Goal: Task Accomplishment & Management: Manage account settings

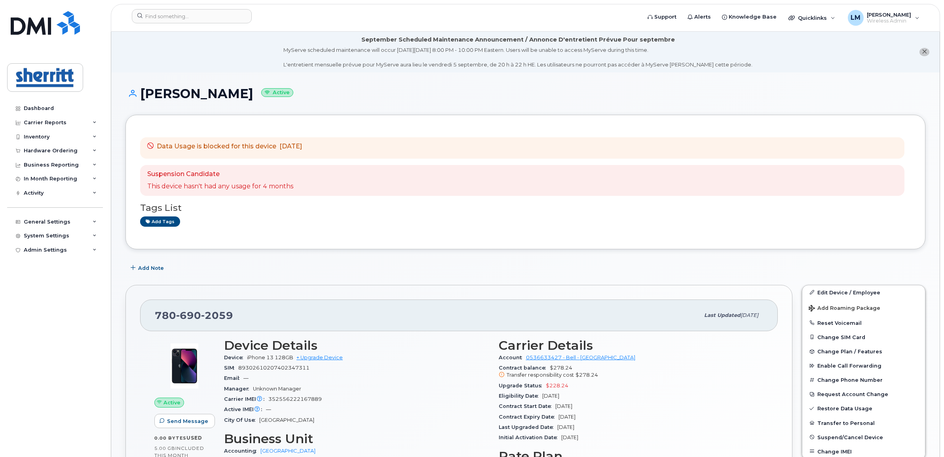
click at [261, 93] on small "Active" at bounding box center [277, 92] width 32 height 9
drag, startPoint x: 252, startPoint y: 93, endPoint x: 327, endPoint y: 115, distance: 78.0
click at [327, 115] on div "Data Usage is blocked for this device [DATE] Suspension Candidate This device h…" at bounding box center [526, 182] width 800 height 135
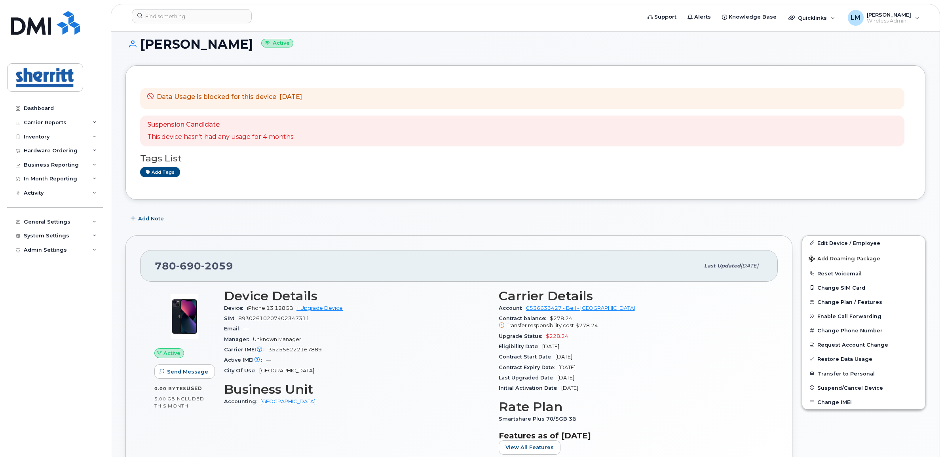
scroll to position [99, 0]
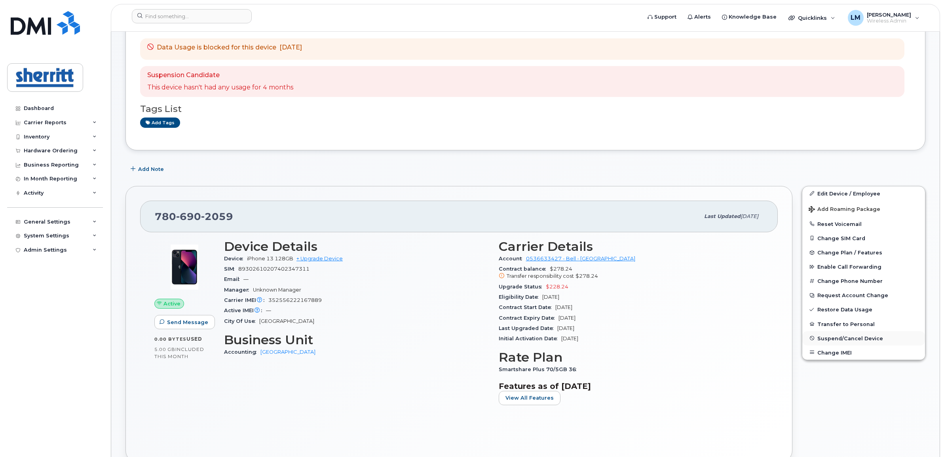
click at [854, 333] on button "Suspend/Cancel Device" at bounding box center [864, 338] width 123 height 14
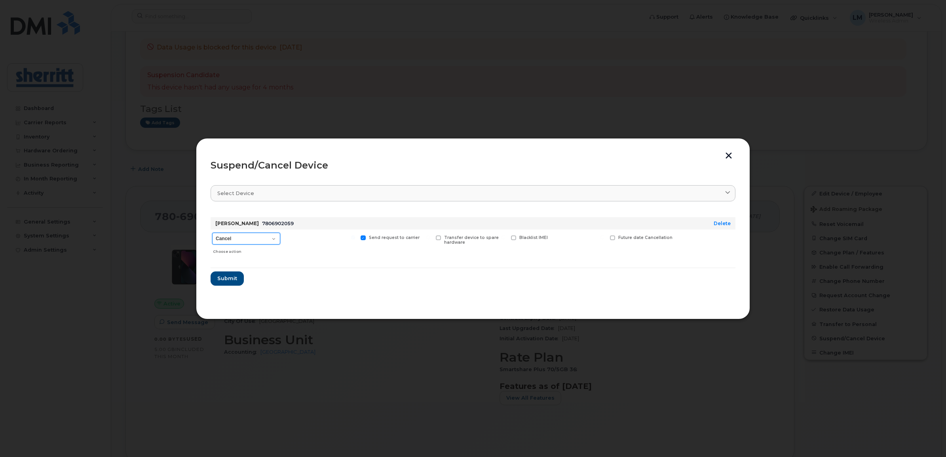
click at [259, 238] on select "Cancel Suspend - Extend Suspension Suspend - Reduced Rate Suspend - Full Rate S…" at bounding box center [246, 239] width 68 height 12
select select "[object Object]"
click at [212, 233] on select "Cancel Suspend - Extend Suspension Suspend - Reduced Rate Suspend - Full Rate S…" at bounding box center [246, 239] width 68 height 12
click at [731, 155] on button "button" at bounding box center [729, 156] width 12 height 8
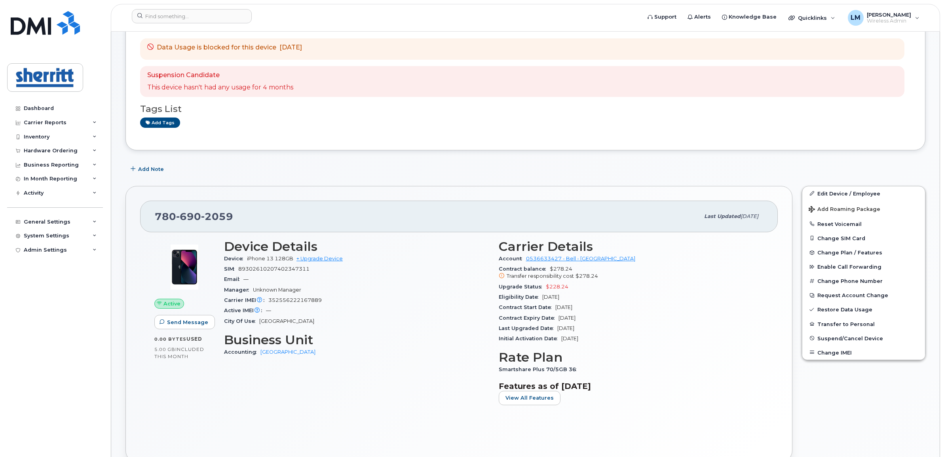
scroll to position [49, 0]
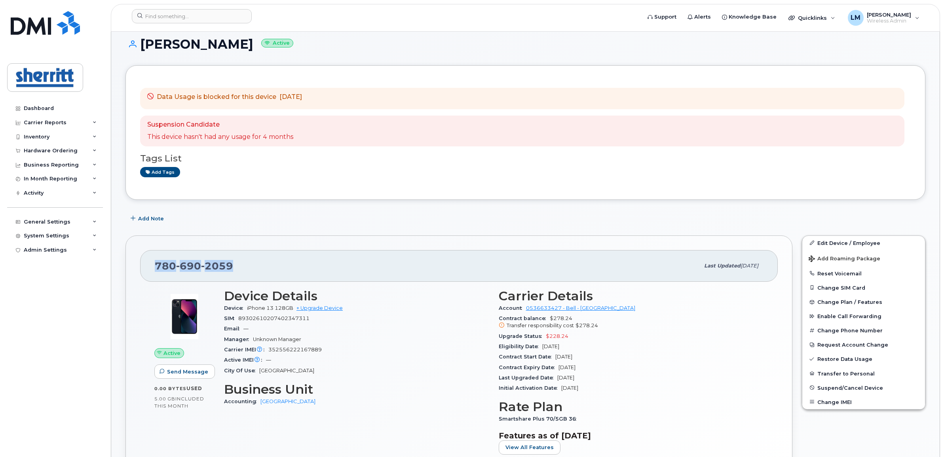
drag, startPoint x: 232, startPoint y: 265, endPoint x: 155, endPoint y: 270, distance: 76.6
click at [155, 270] on span "[PHONE_NUMBER]" at bounding box center [194, 266] width 78 height 12
copy span "[PHONE_NUMBER]"
drag, startPoint x: 326, startPoint y: 351, endPoint x: 263, endPoint y: 350, distance: 63.4
click at [263, 350] on div "Carrier IMEI Carrier IMEI is reported during the last billing cycle or change o…" at bounding box center [356, 350] width 265 height 10
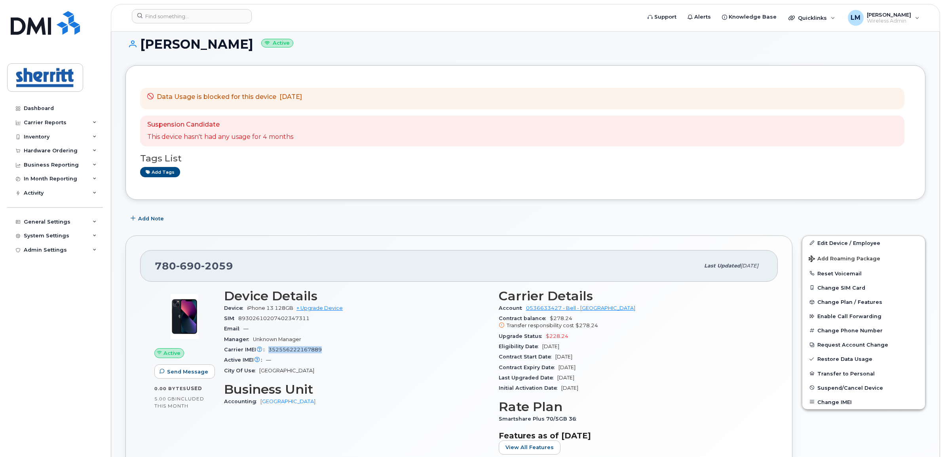
copy div "Carrier IMEI is reported during the last billing cycle or change of service 352…"
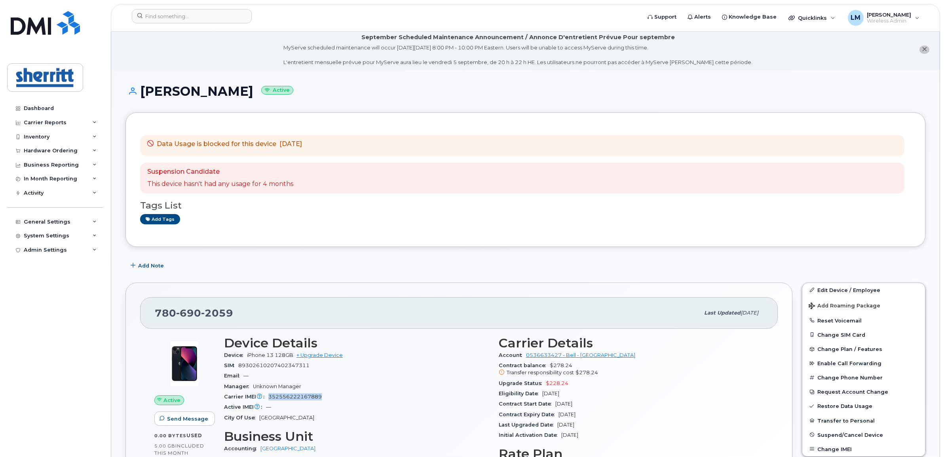
scroll to position [0, 0]
